Goal: Find specific page/section: Find specific page/section

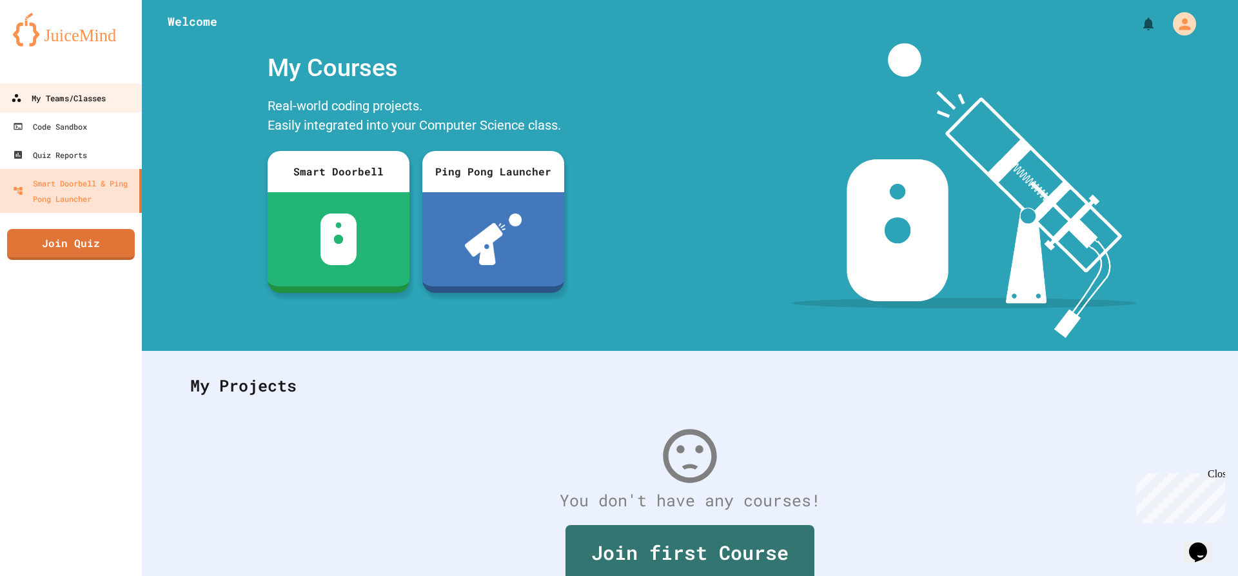
click at [73, 106] on link "My Teams/Classes" at bounding box center [71, 97] width 146 height 29
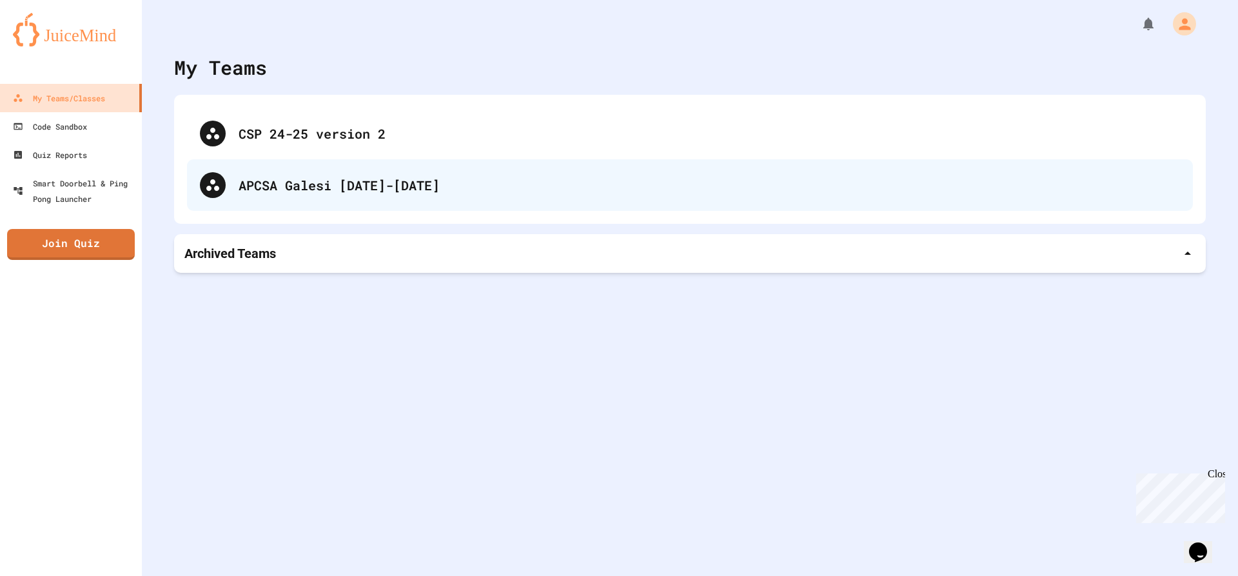
click at [303, 184] on div "APCSA Galesi [DATE]-[DATE]" at bounding box center [710, 184] width 942 height 19
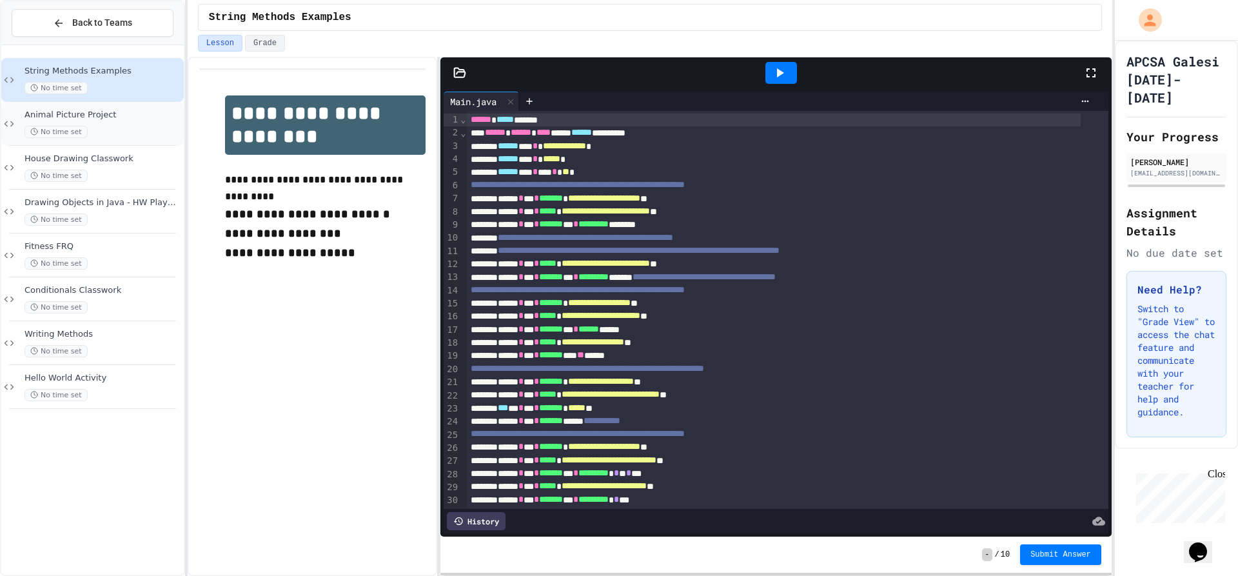
click at [112, 114] on span "Animal Picture Project" at bounding box center [103, 115] width 157 height 11
